Goal: Browse casually

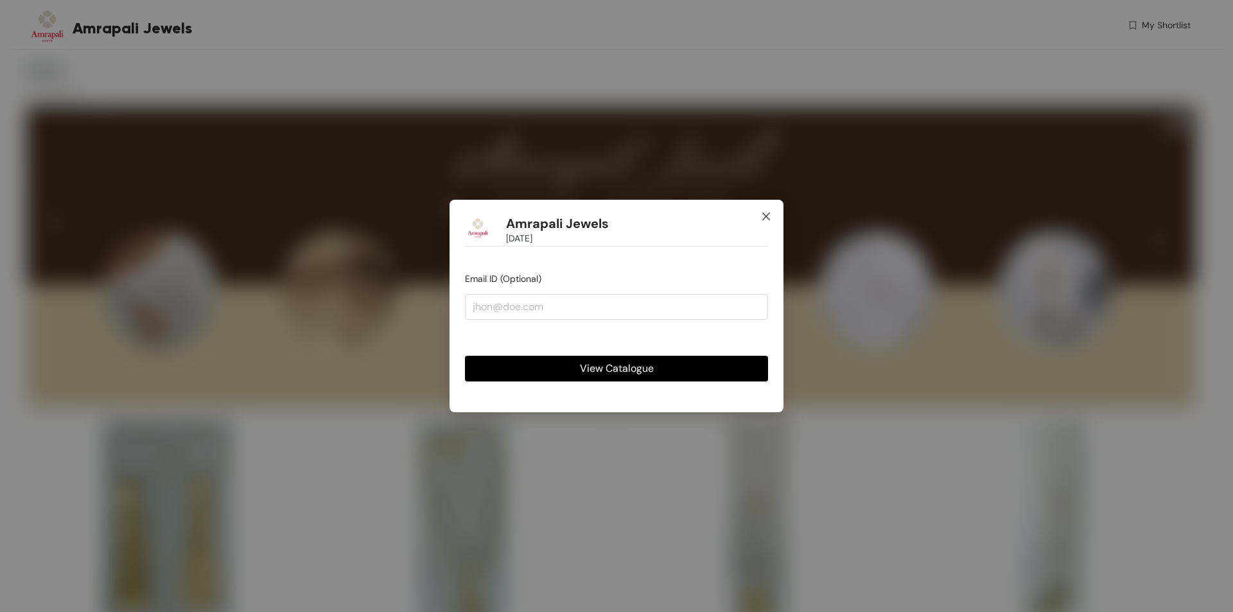
click at [768, 212] on icon "close" at bounding box center [766, 216] width 10 height 10
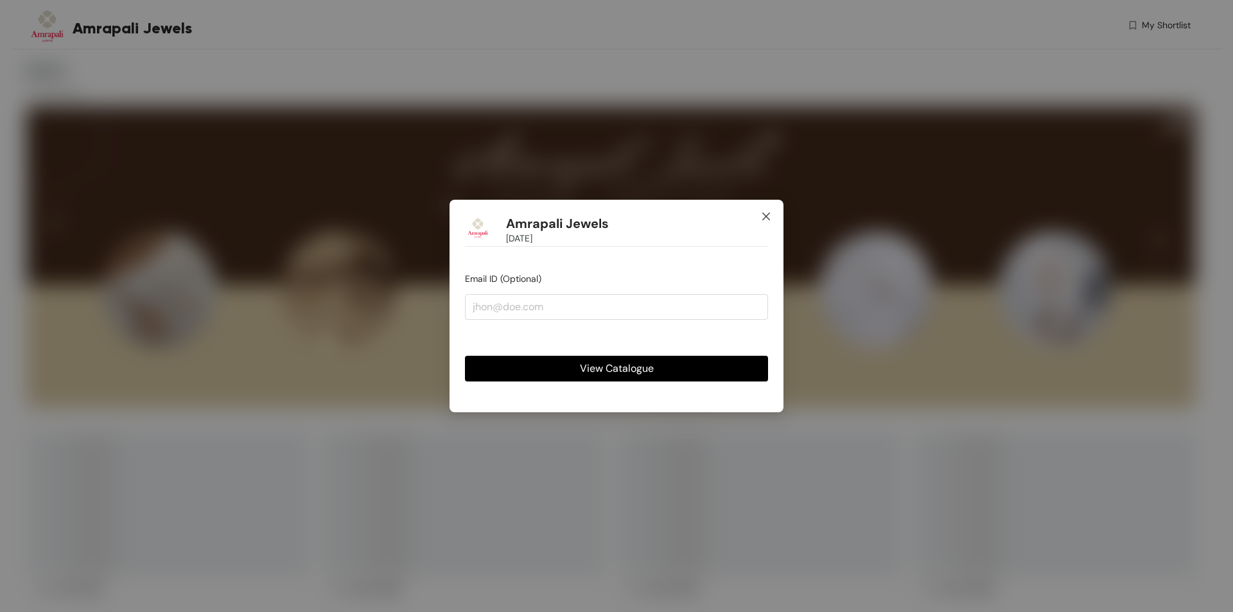
click at [766, 222] on span "Close" at bounding box center [766, 217] width 35 height 35
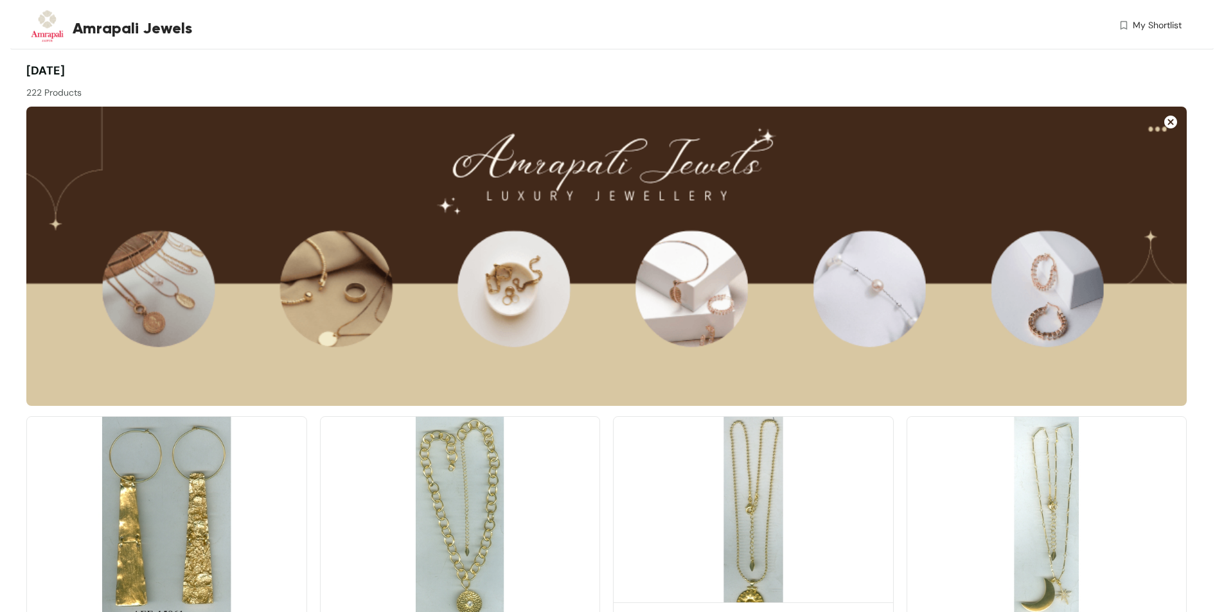
click at [773, 488] on img at bounding box center [753, 522] width 281 height 212
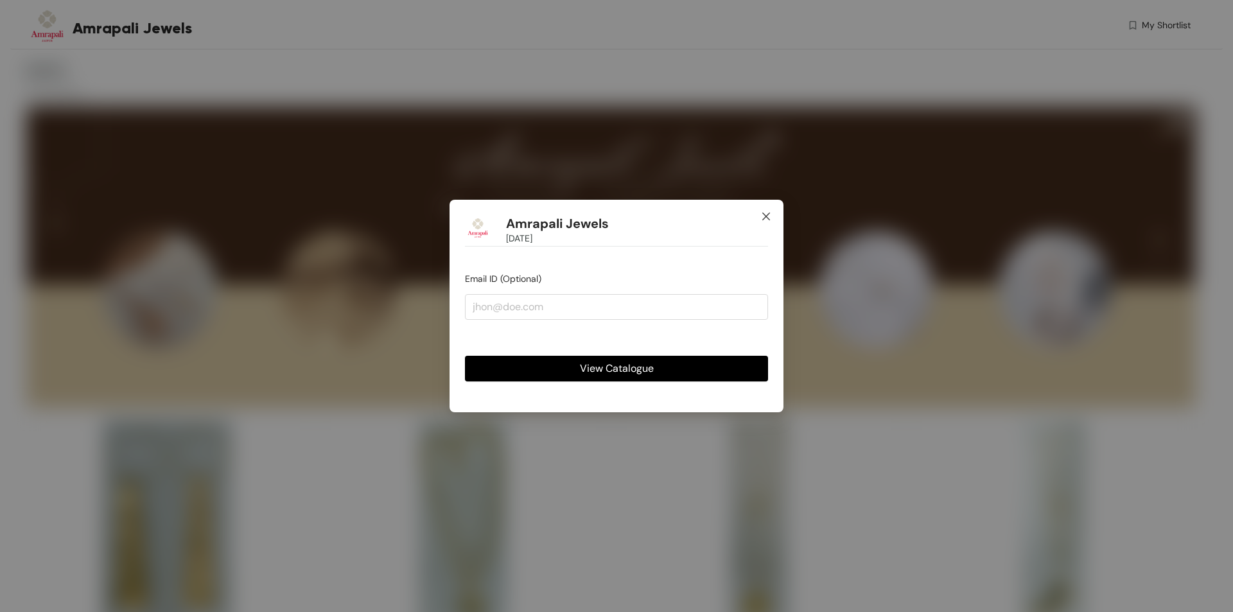
click at [768, 215] on icon "close" at bounding box center [767, 217] width 8 height 8
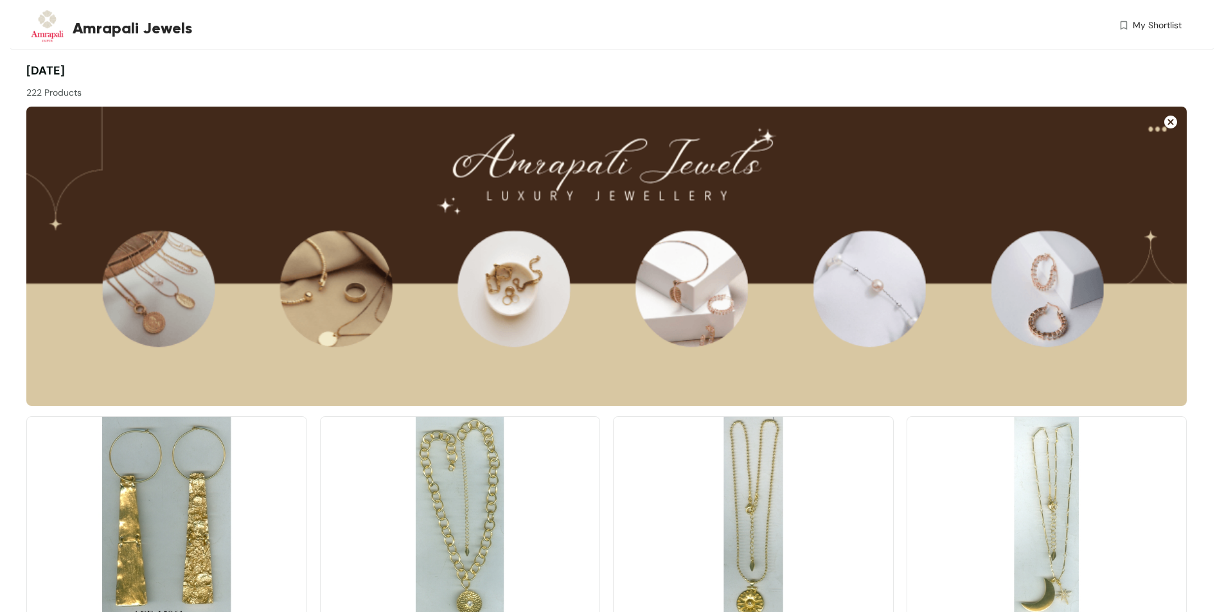
click at [1169, 121] on img at bounding box center [1170, 122] width 13 height 13
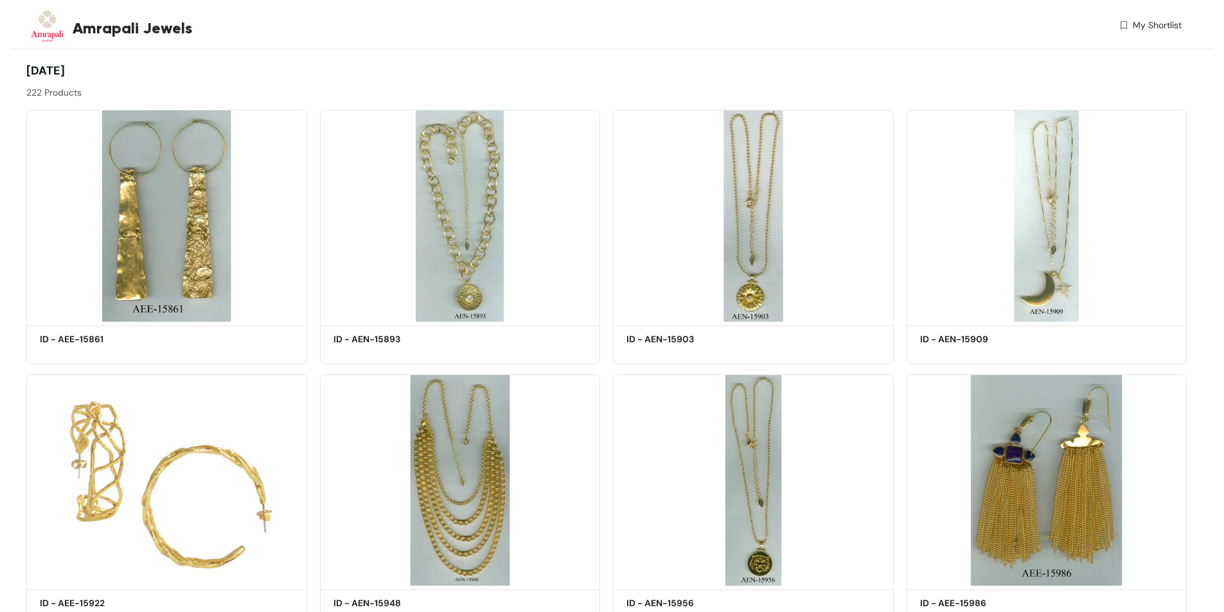
drag, startPoint x: 773, startPoint y: 241, endPoint x: 1216, endPoint y: 338, distance: 453.1
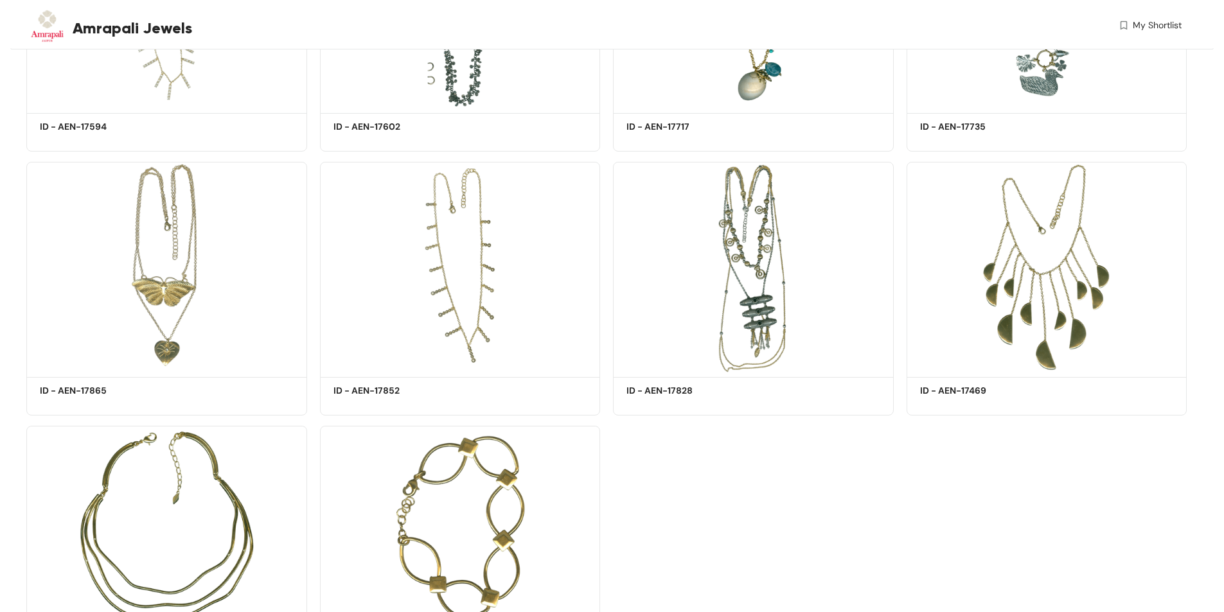
scroll to position [14334, 0]
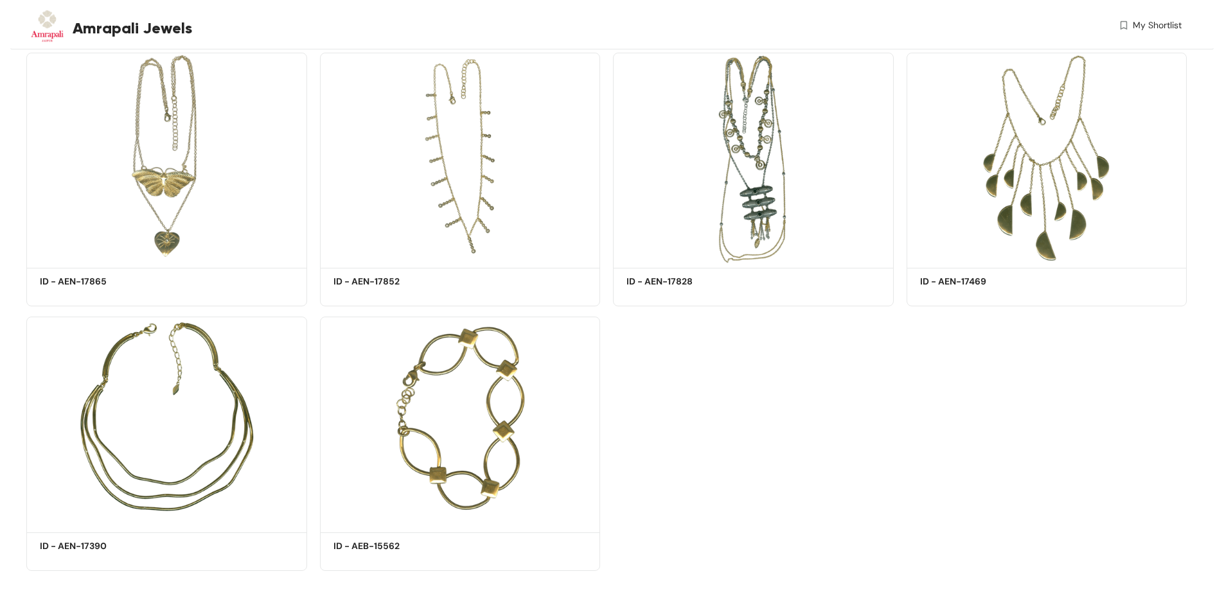
drag, startPoint x: 965, startPoint y: 140, endPoint x: 1084, endPoint y: 385, distance: 272.4
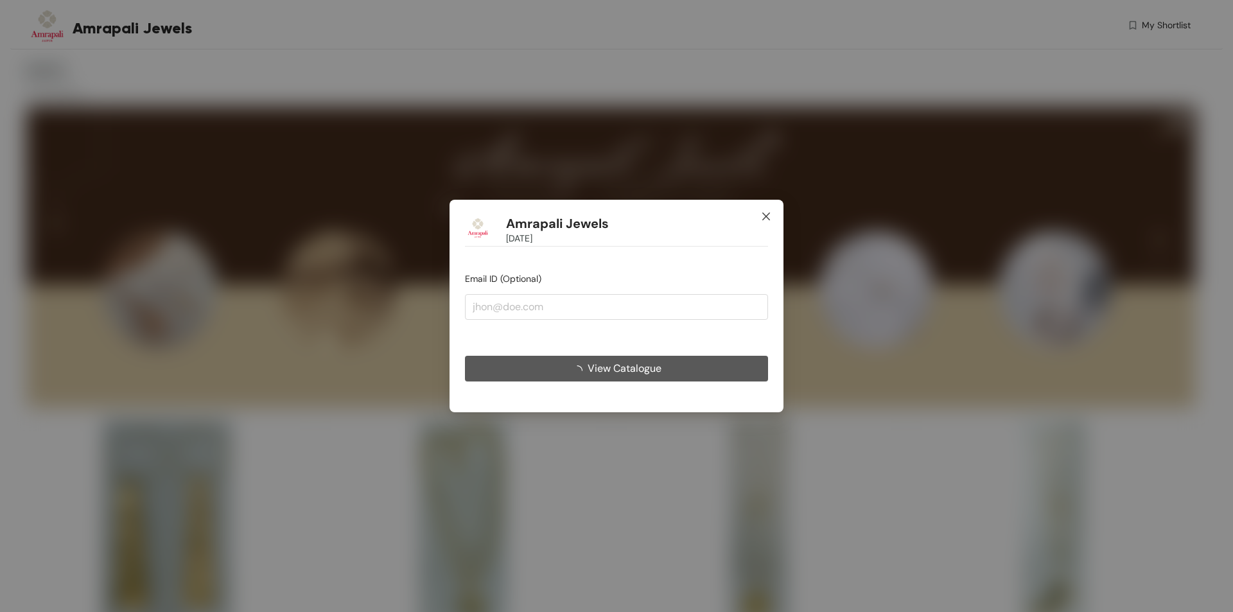
click at [768, 215] on icon "close" at bounding box center [767, 217] width 8 height 8
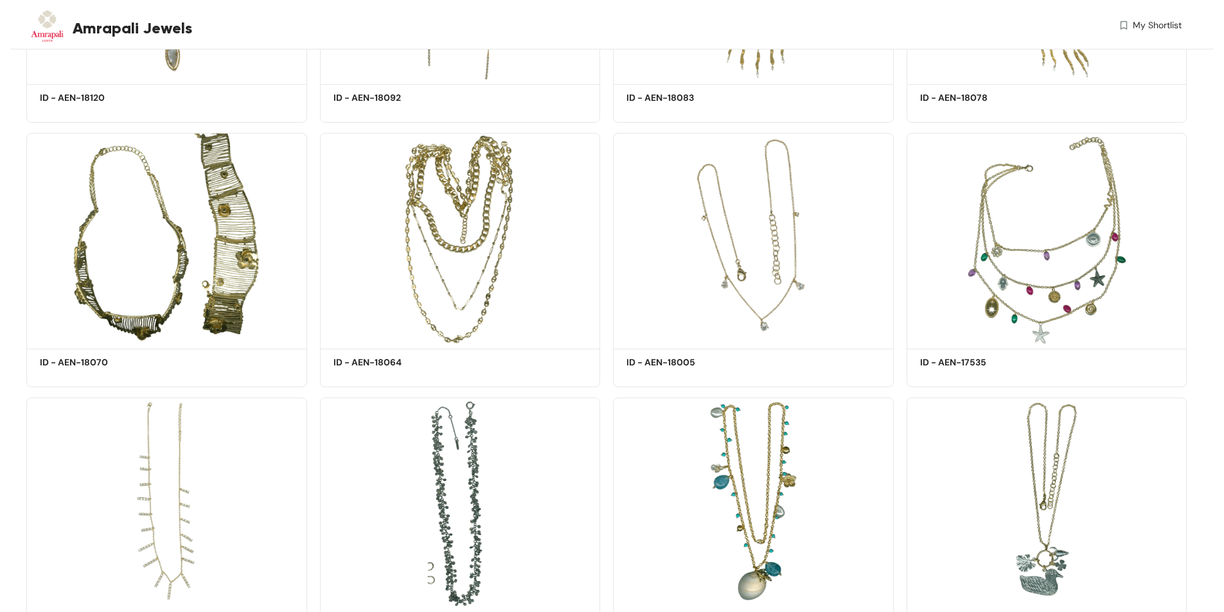
scroll to position [14639, 0]
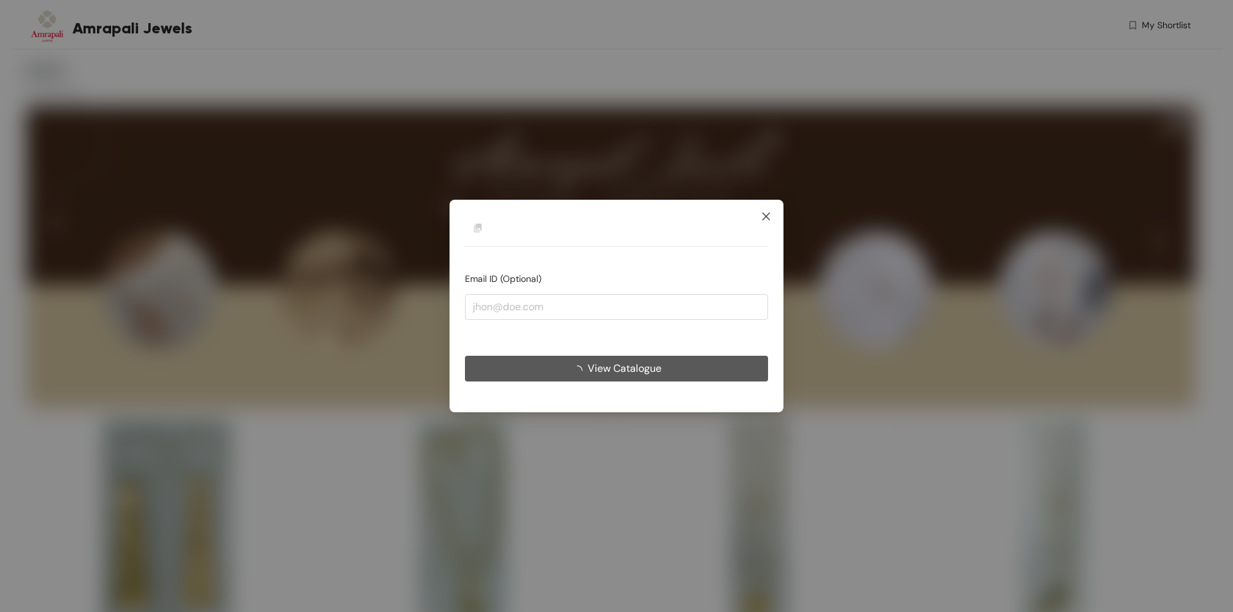
click at [769, 212] on icon "close" at bounding box center [766, 216] width 10 height 10
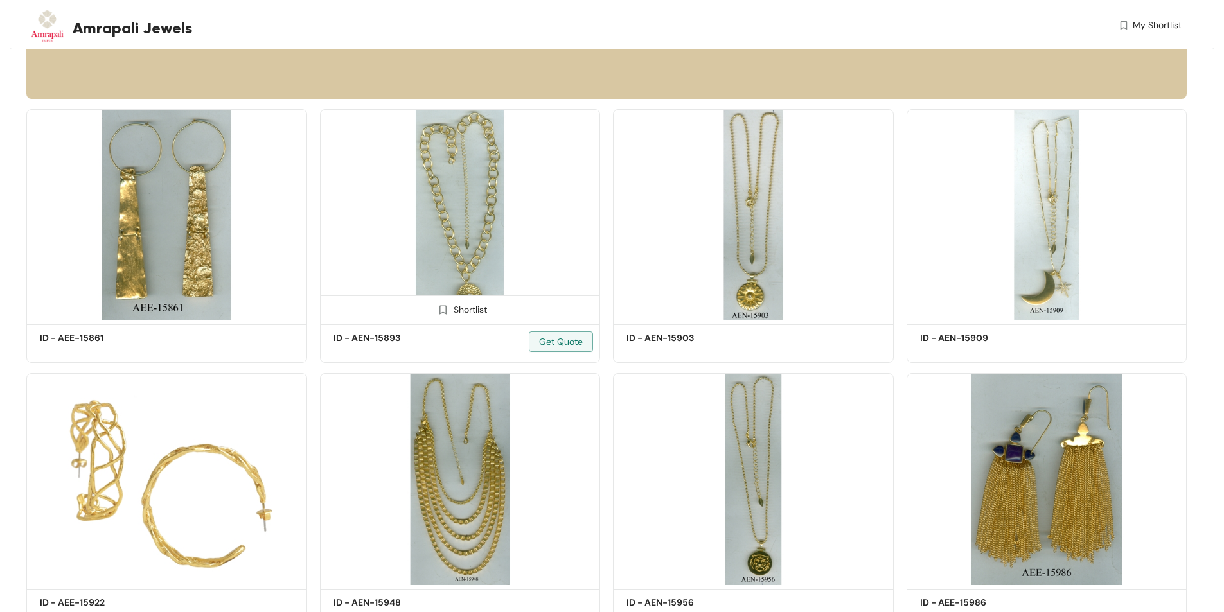
scroll to position [321, 0]
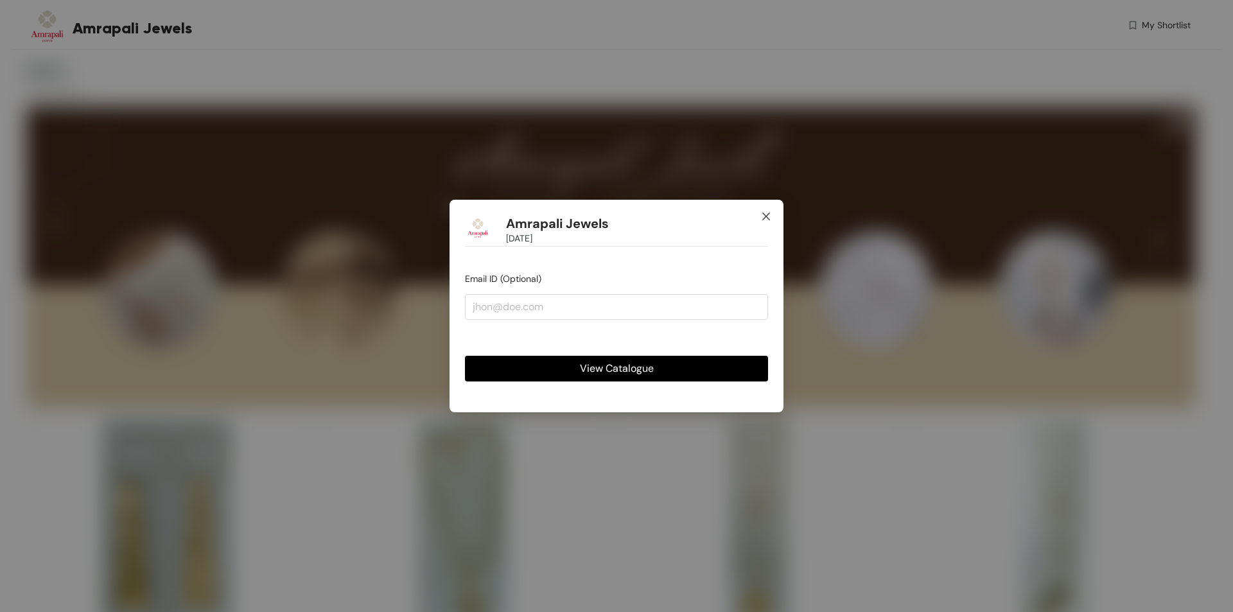
click at [775, 220] on span "Close" at bounding box center [766, 217] width 35 height 35
click at [771, 211] on icon "close" at bounding box center [766, 216] width 10 height 10
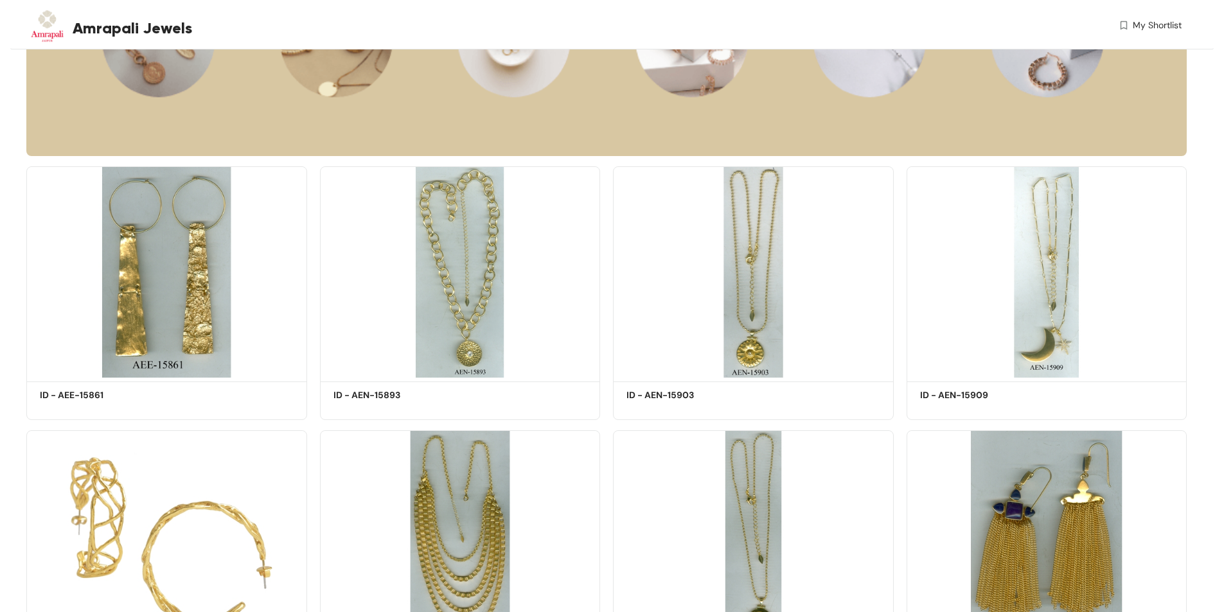
scroll to position [275, 0]
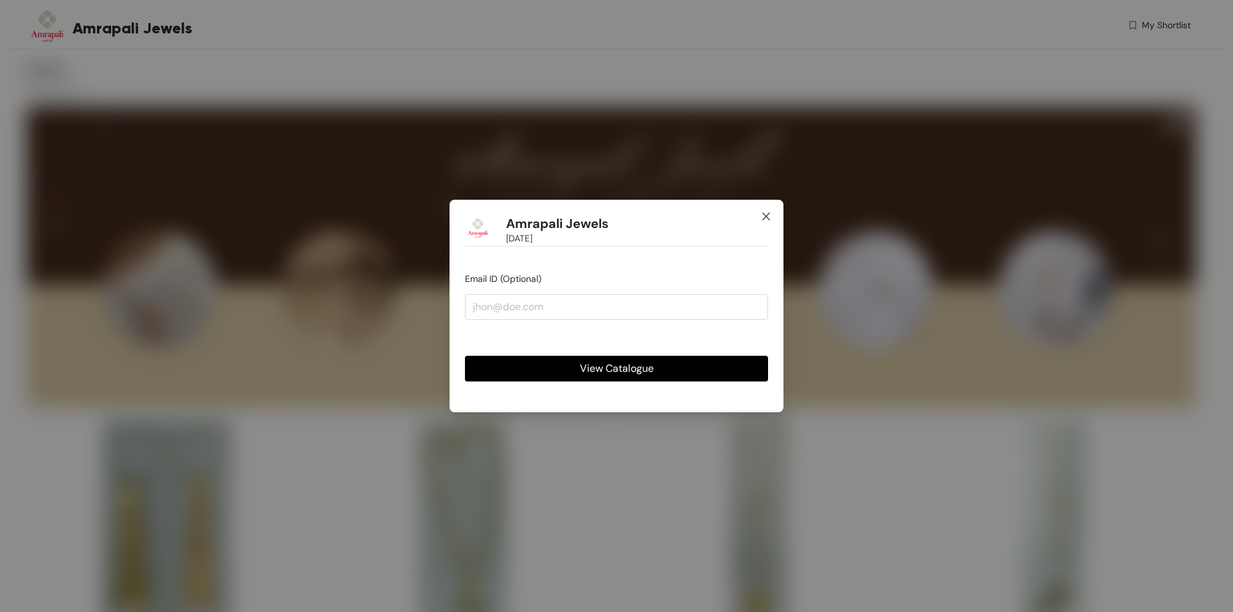
click at [763, 212] on icon "close" at bounding box center [766, 216] width 10 height 10
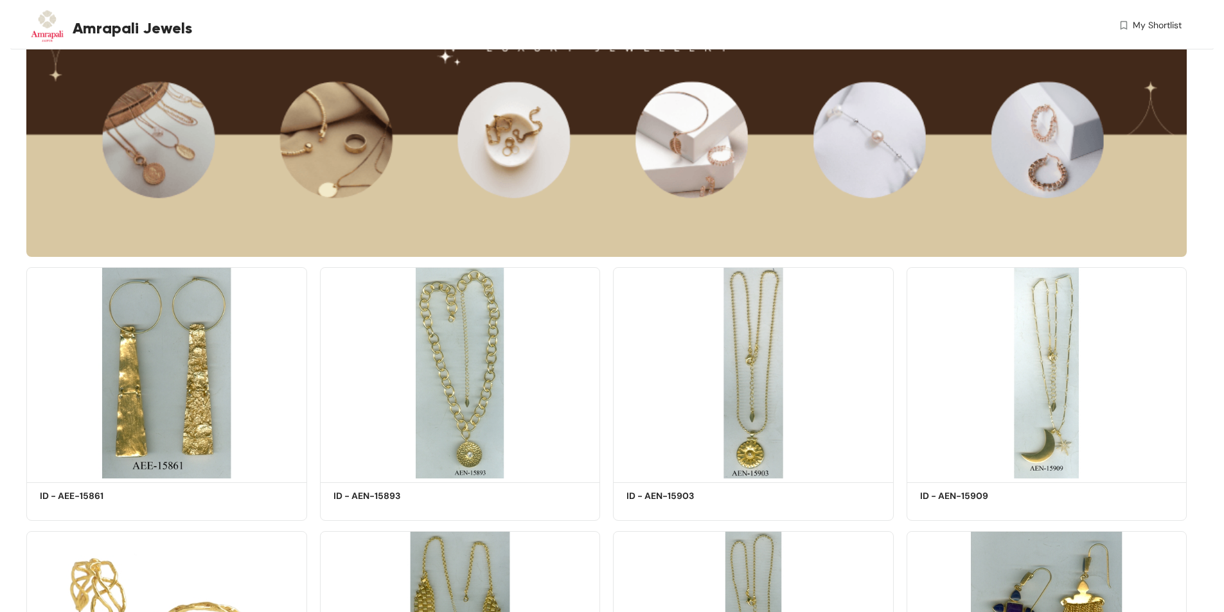
scroll to position [193, 0]
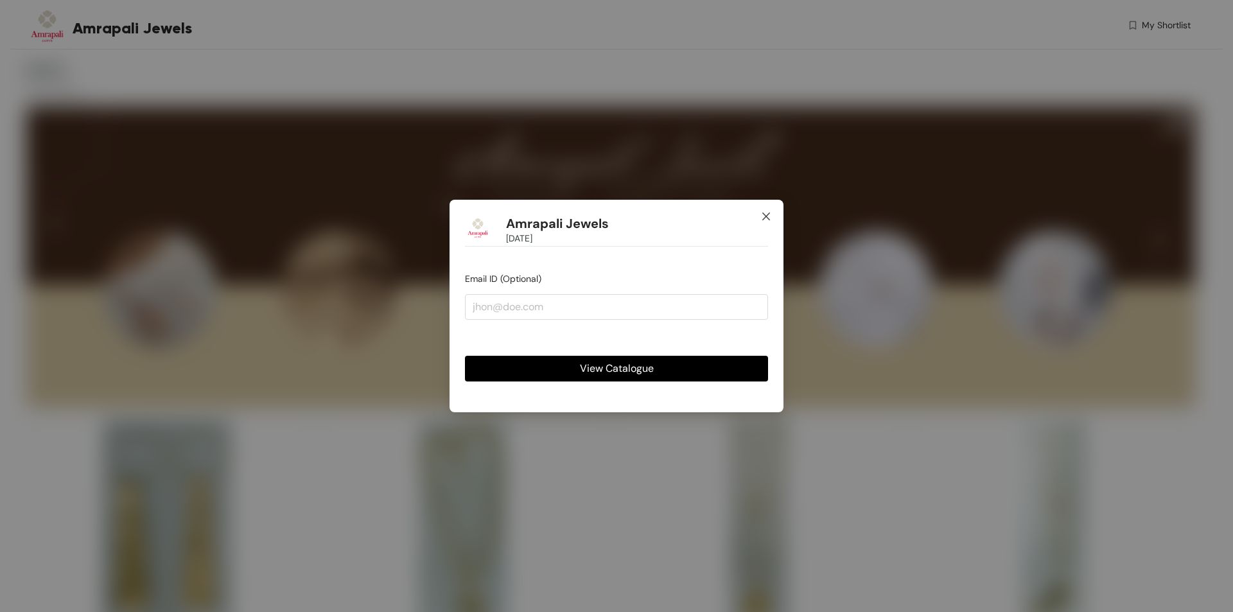
drag, startPoint x: 764, startPoint y: 213, endPoint x: 646, endPoint y: 432, distance: 249.2
click at [764, 215] on icon "close" at bounding box center [766, 216] width 10 height 10
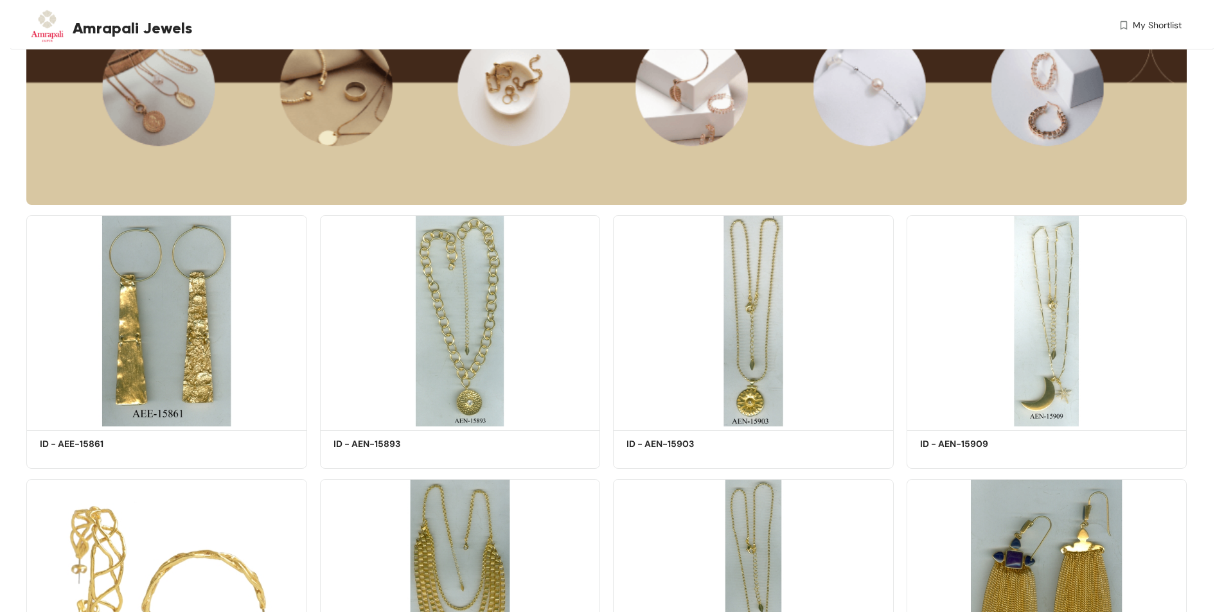
scroll to position [257, 0]
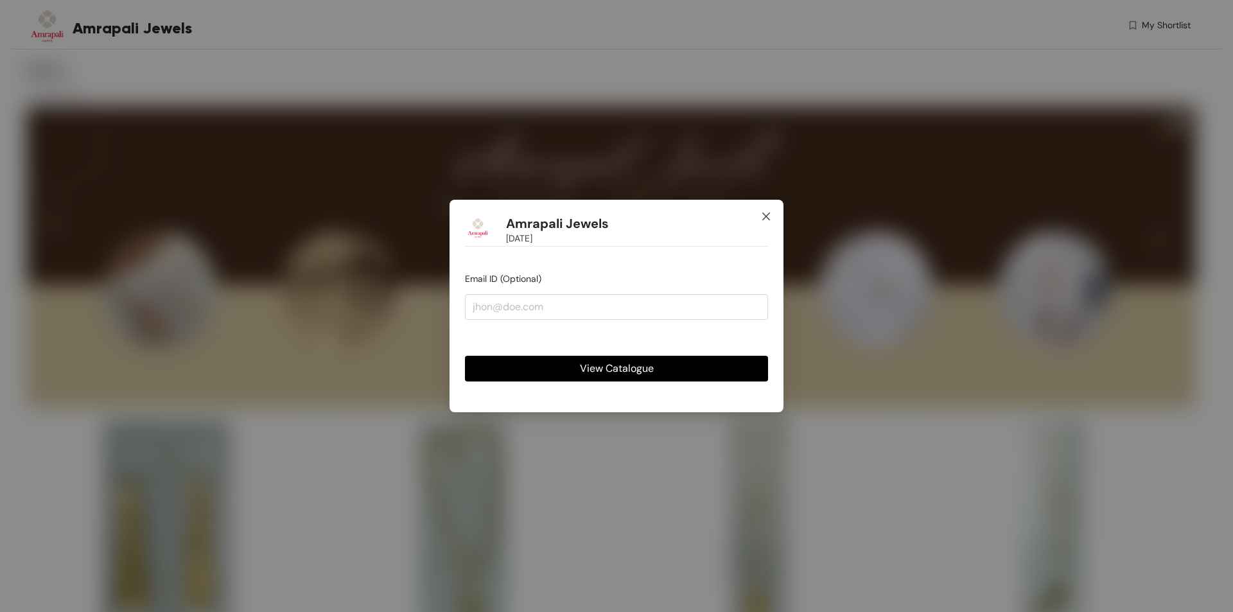
click at [760, 217] on span "Close" at bounding box center [766, 217] width 35 height 35
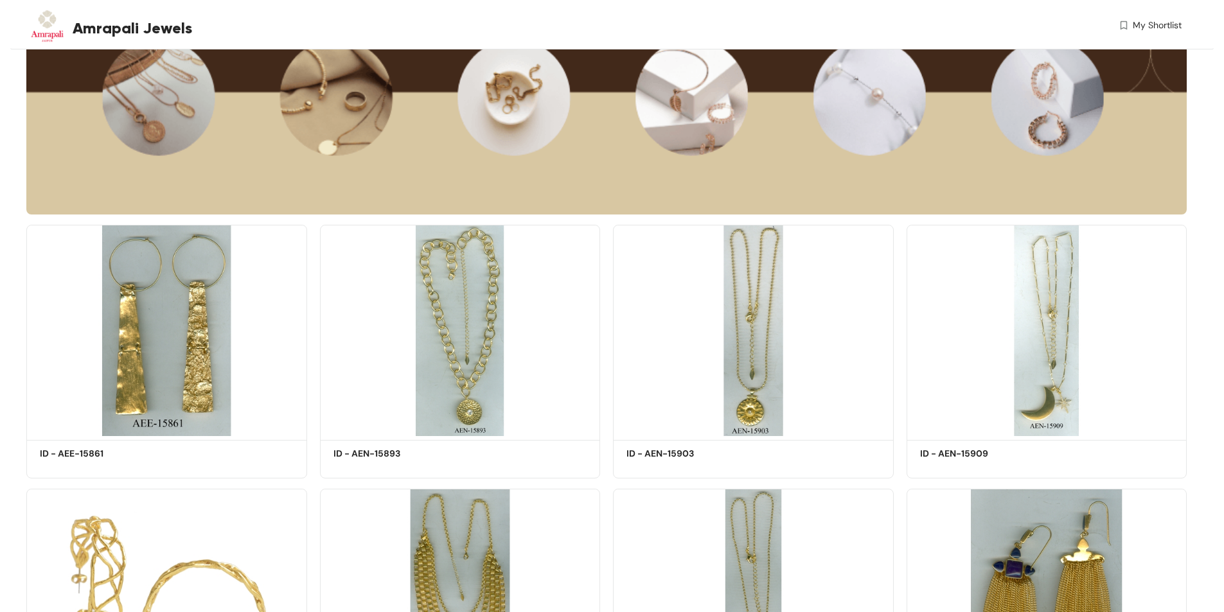
scroll to position [193, 0]
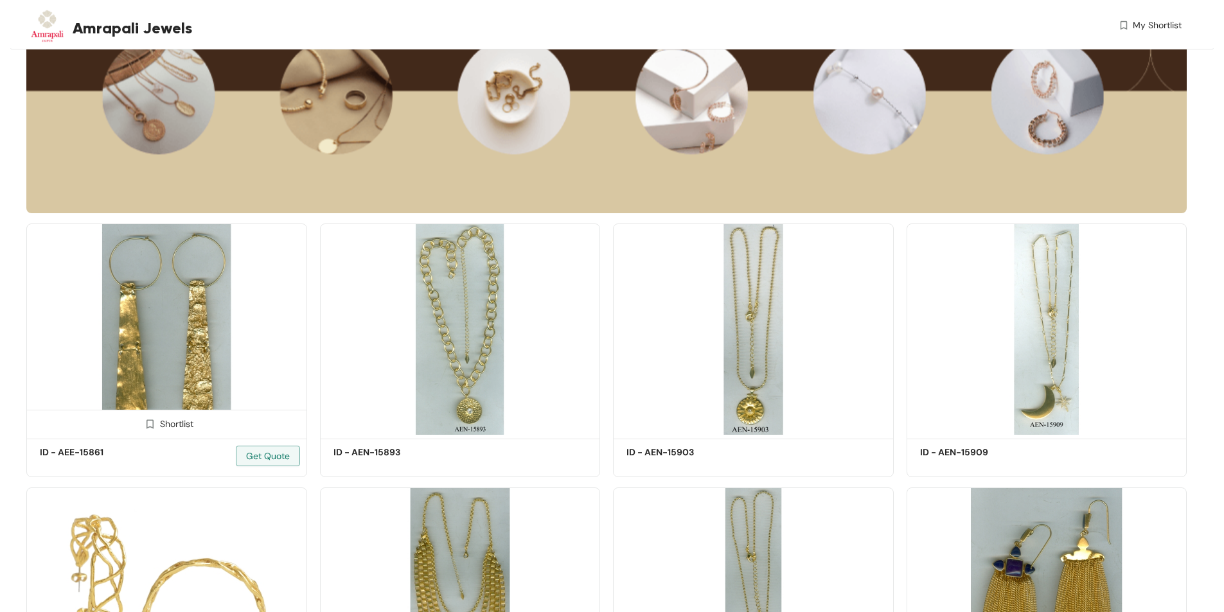
drag, startPoint x: 543, startPoint y: 334, endPoint x: 229, endPoint y: 313, distance: 314.8
click at [229, 313] on img at bounding box center [166, 330] width 281 height 212
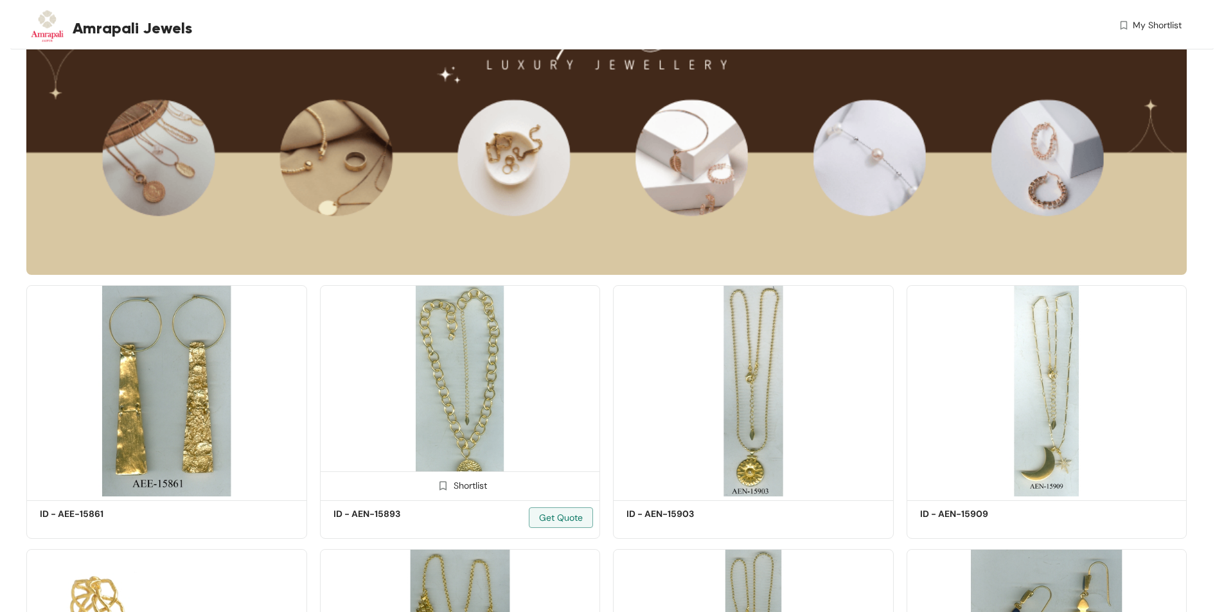
scroll to position [128, 0]
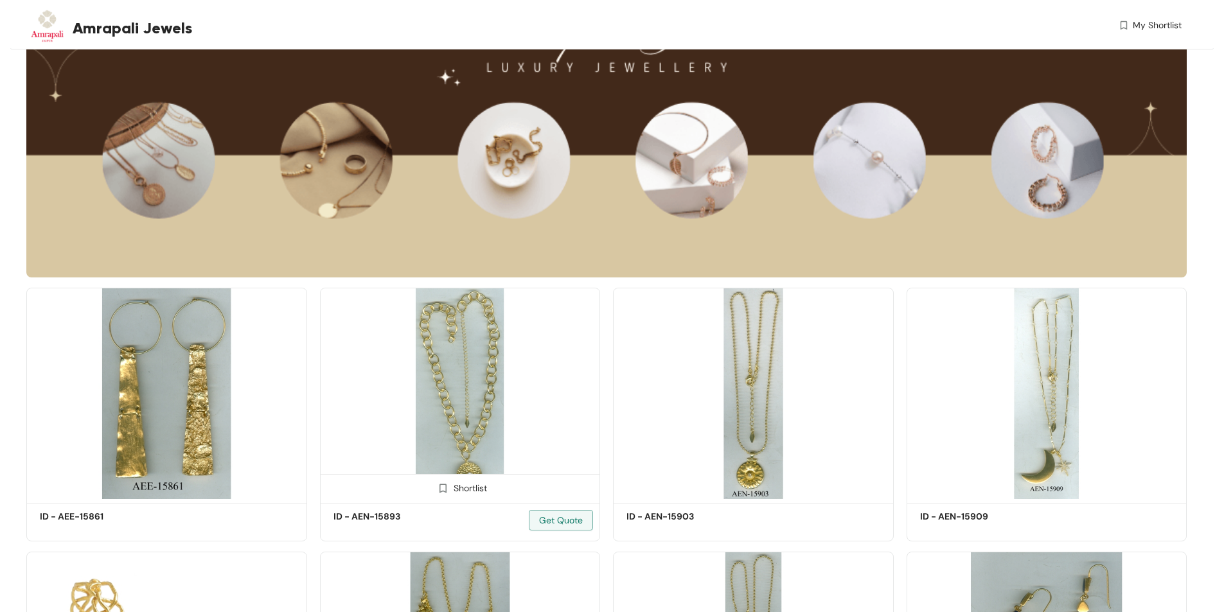
drag, startPoint x: 240, startPoint y: 374, endPoint x: 588, endPoint y: 353, distance: 349.5
drag, startPoint x: 588, startPoint y: 353, endPoint x: 673, endPoint y: 334, distance: 86.8
drag, startPoint x: 673, startPoint y: 334, endPoint x: 885, endPoint y: 331, distance: 212.0
drag, startPoint x: 885, startPoint y: 331, endPoint x: 960, endPoint y: 328, distance: 74.6
click at [960, 328] on img at bounding box center [1046, 394] width 281 height 212
